Goal: Find specific page/section: Find specific page/section

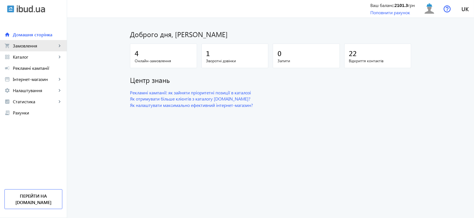
click at [54, 48] on span "Замовлення" at bounding box center [35, 46] width 44 height 6
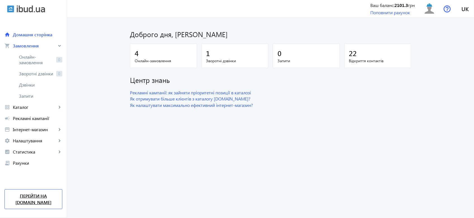
click at [40, 199] on link "Перейти на [DOMAIN_NAME]" at bounding box center [33, 200] width 58 height 20
